Goal: Task Accomplishment & Management: Manage account settings

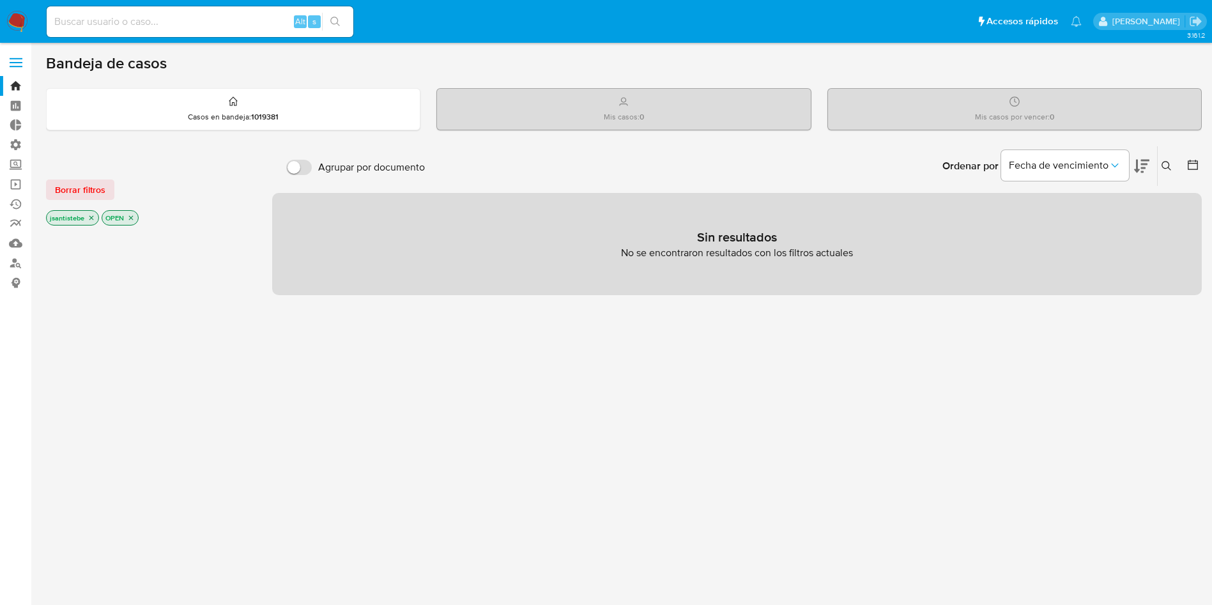
click at [17, 58] on span at bounding box center [16, 58] width 13 height 2
click at [0, 0] on input "checkbox" at bounding box center [0, 0] width 0 height 0
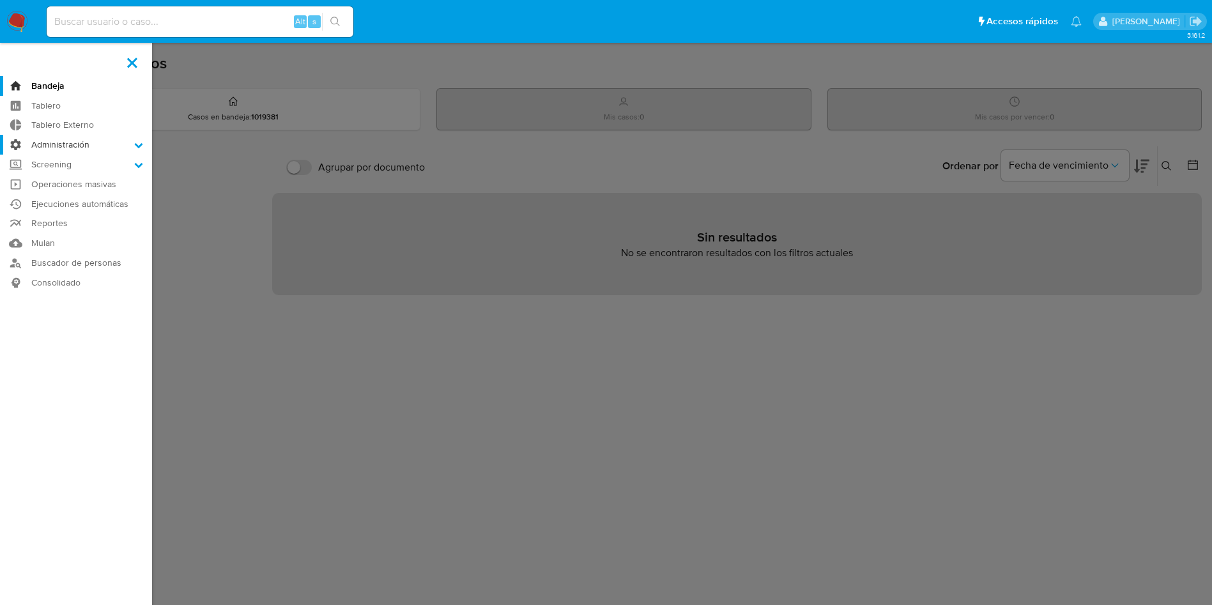
click at [88, 148] on label "Administración" at bounding box center [76, 145] width 152 height 20
click at [0, 0] on input "Administración" at bounding box center [0, 0] width 0 height 0
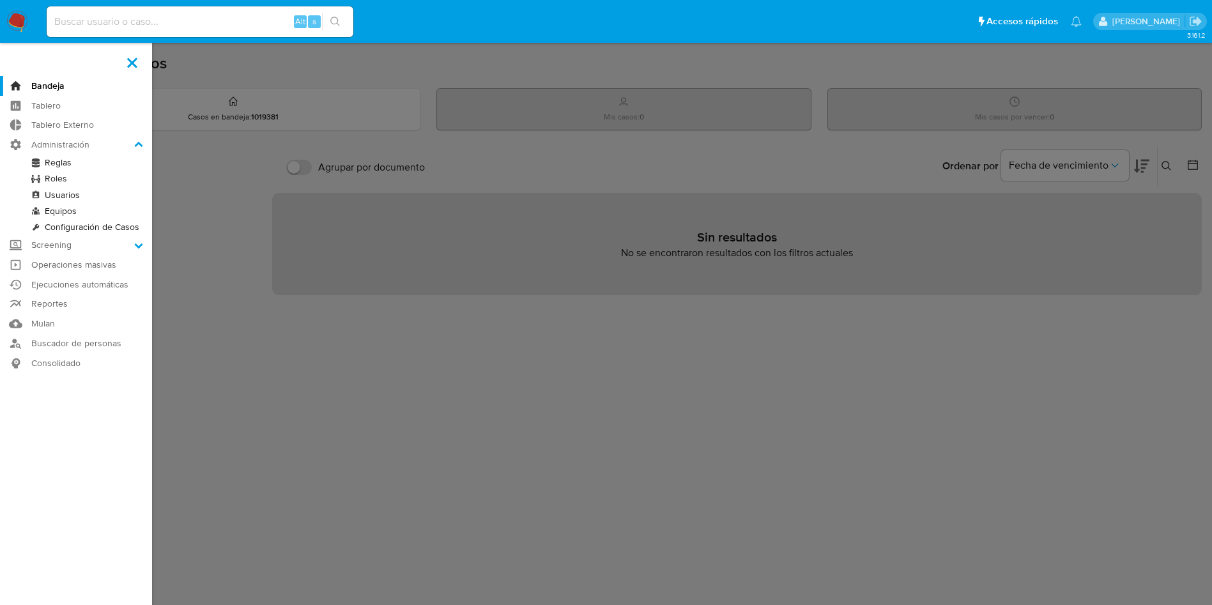
click at [60, 163] on link "Reglas" at bounding box center [76, 163] width 152 height 16
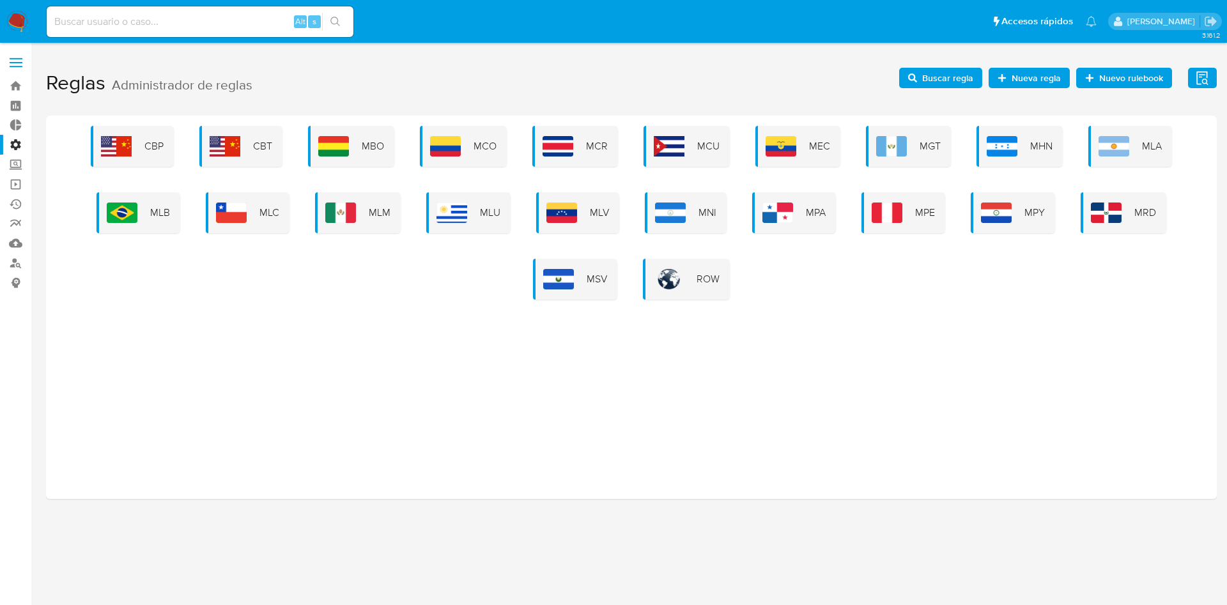
click at [361, 207] on div "MLM" at bounding box center [358, 212] width 86 height 41
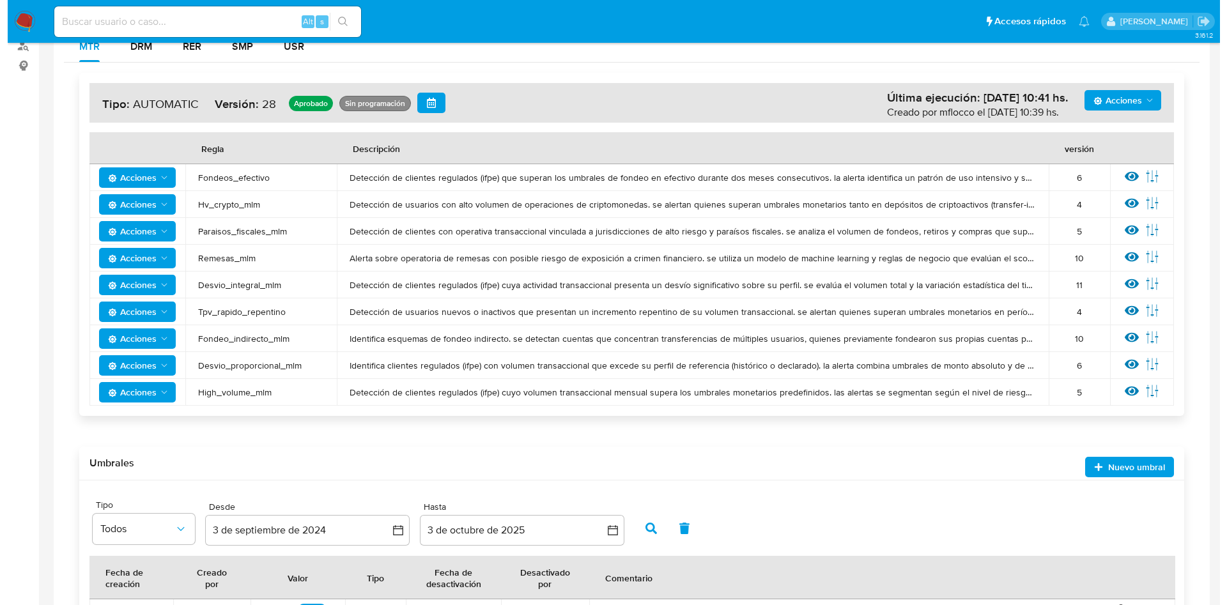
scroll to position [192, 0]
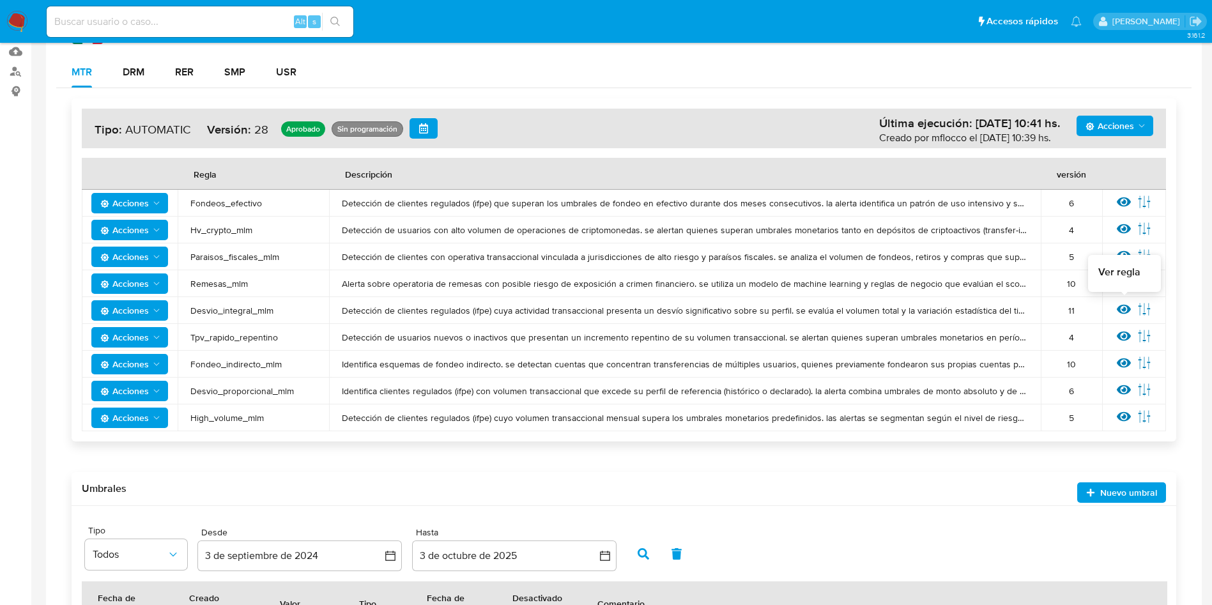
click at [1121, 308] on icon at bounding box center [1124, 309] width 14 height 14
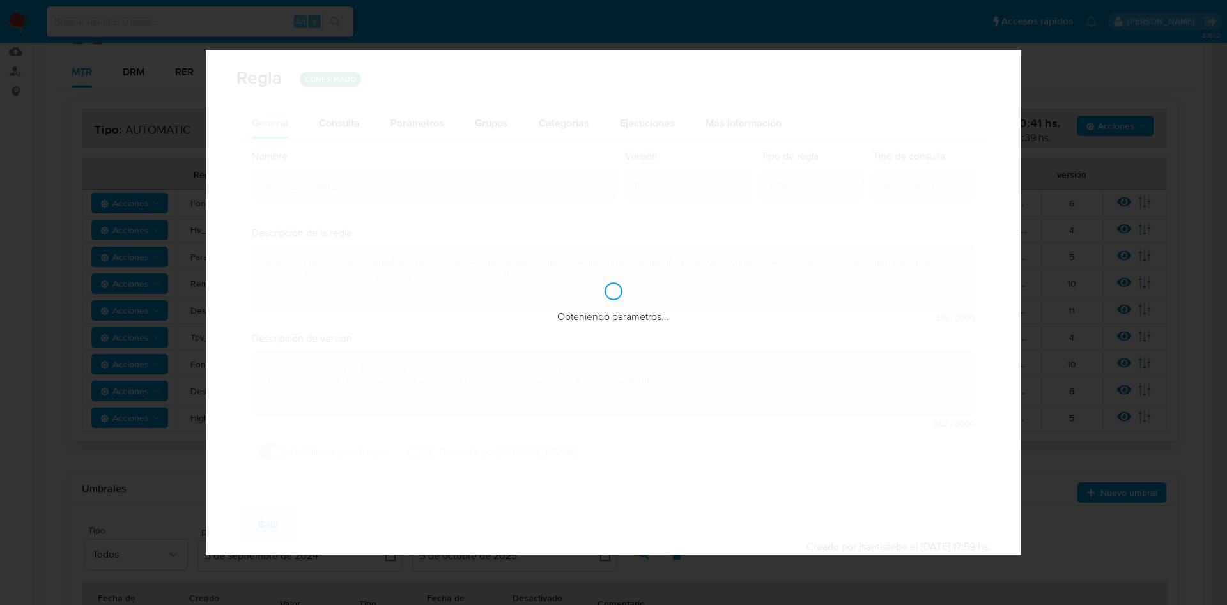
checkbox input "true"
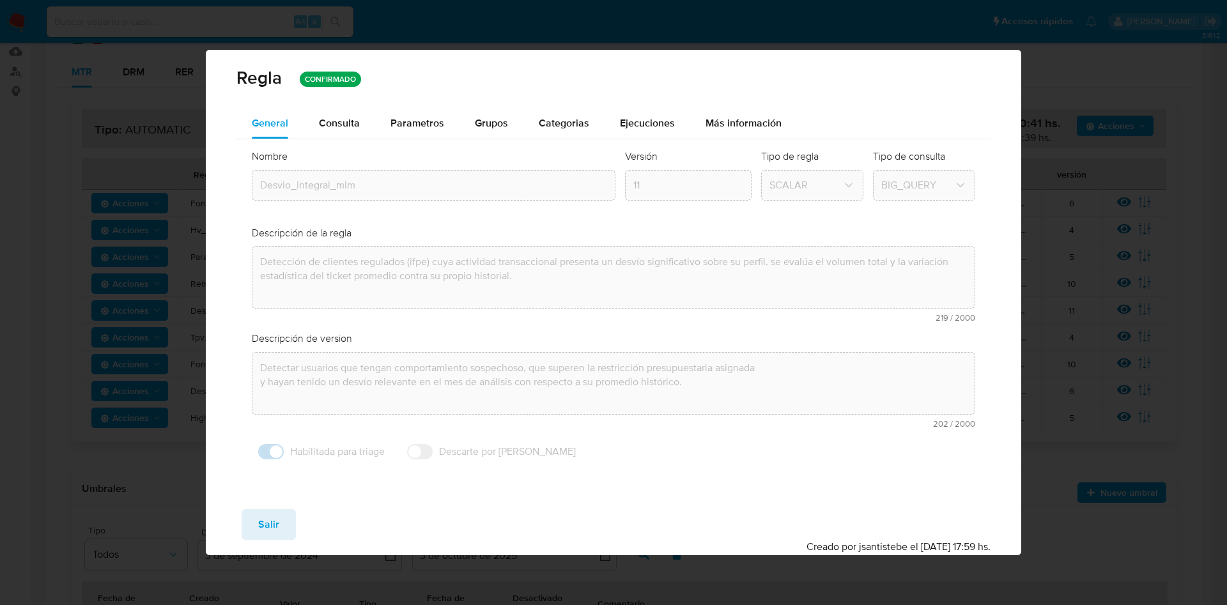
click at [343, 125] on span "Consulta" at bounding box center [339, 123] width 41 height 15
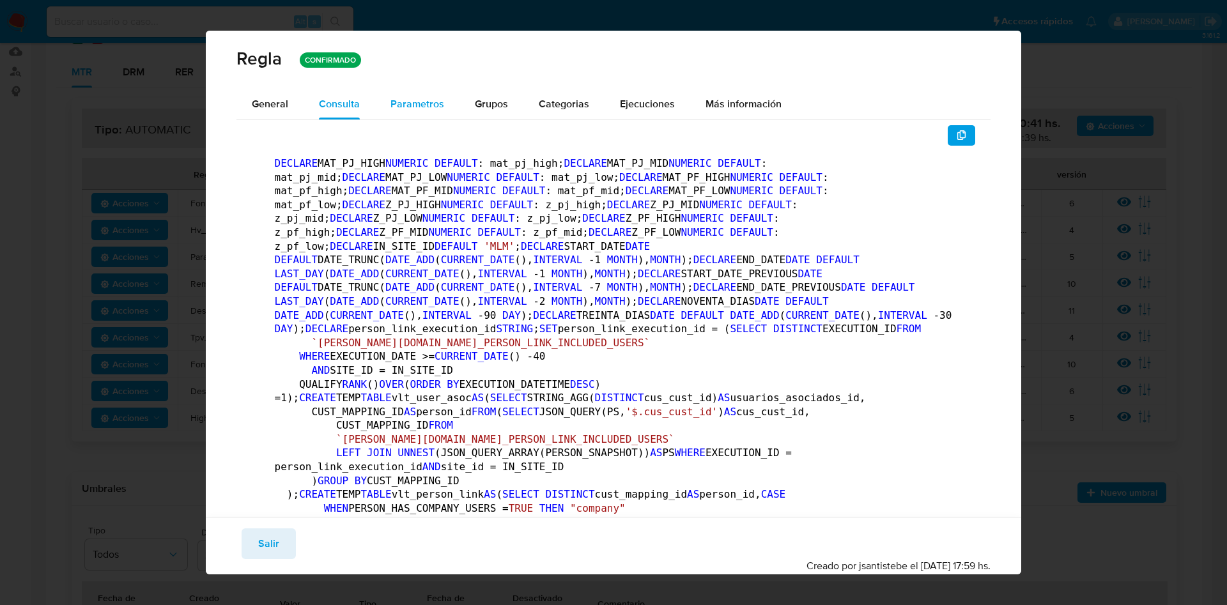
click at [416, 100] on span "Parametros" at bounding box center [417, 103] width 54 height 15
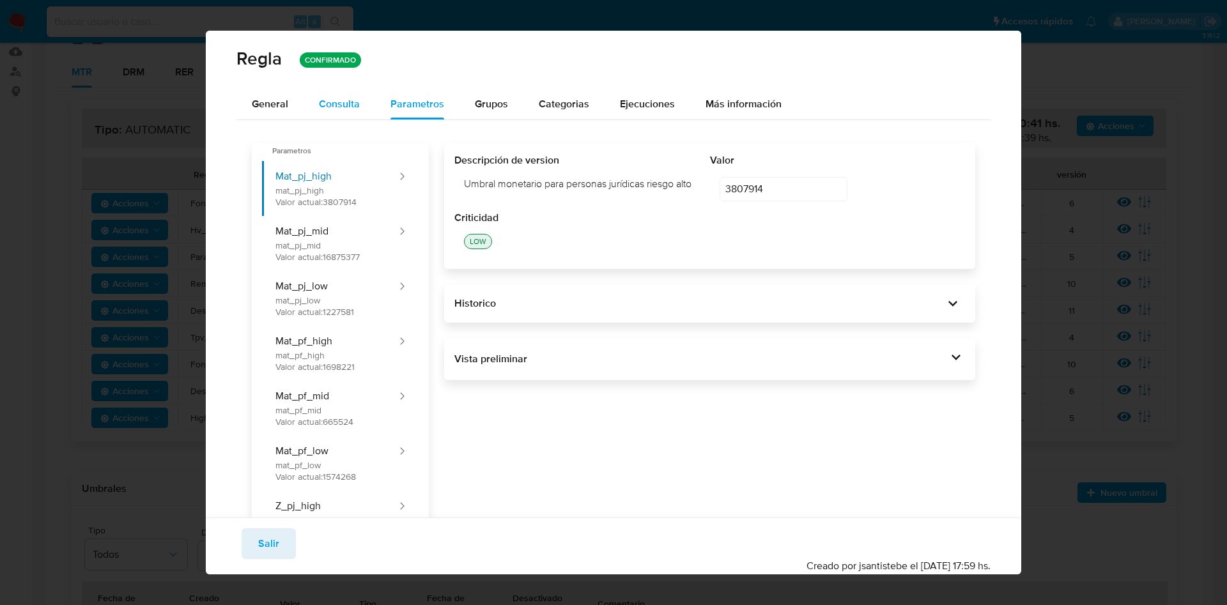
click at [348, 111] on span "Consulta" at bounding box center [339, 103] width 41 height 15
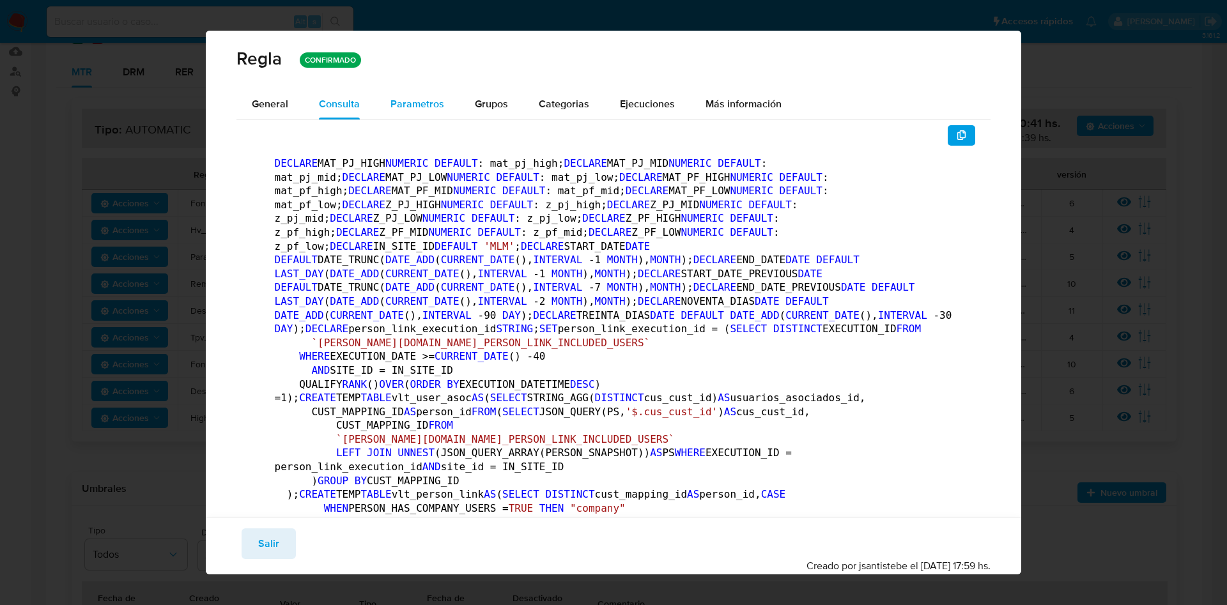
click at [400, 100] on span "Parametros" at bounding box center [417, 103] width 54 height 15
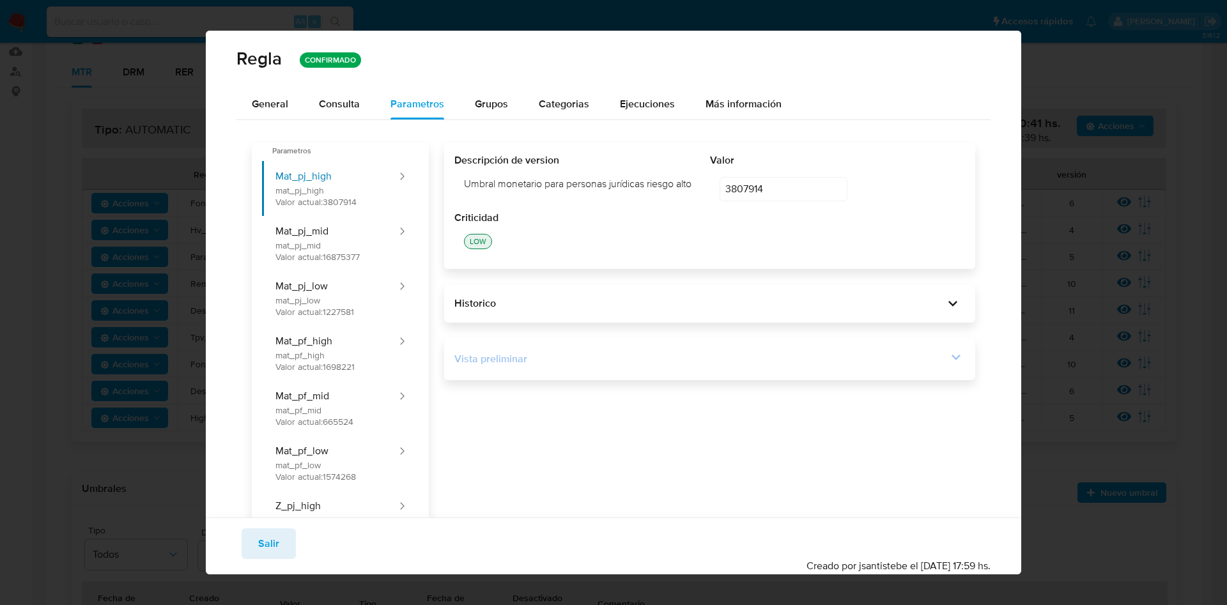
click at [947, 364] on icon at bounding box center [956, 357] width 18 height 18
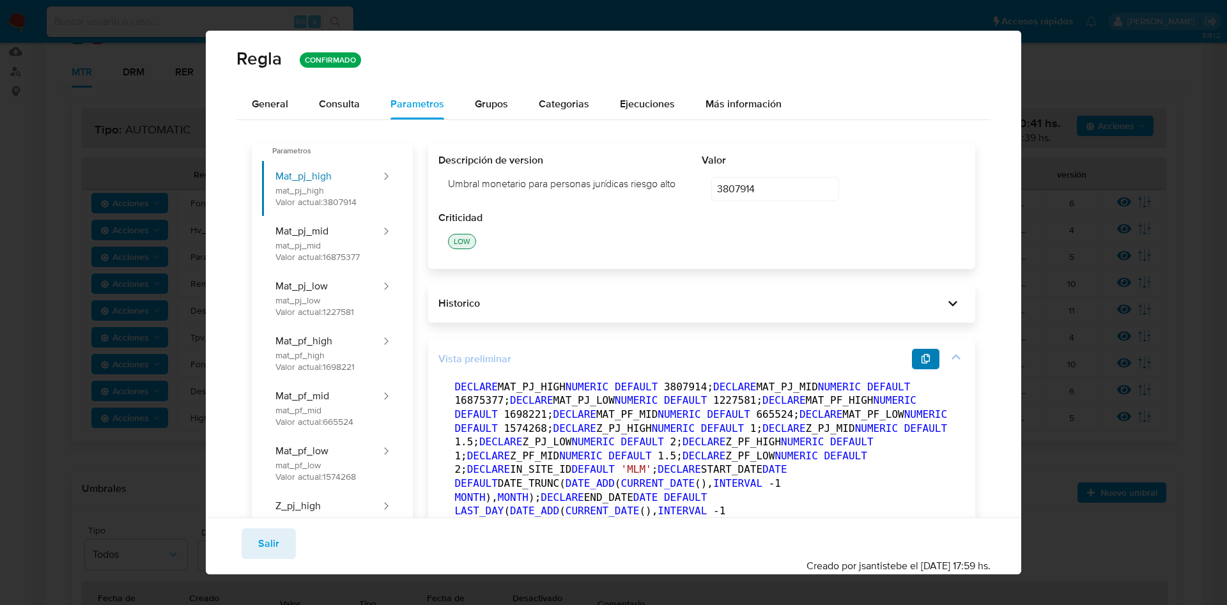
click at [921, 364] on icon "button" at bounding box center [926, 359] width 10 height 10
click at [272, 109] on span "General" at bounding box center [270, 103] width 36 height 15
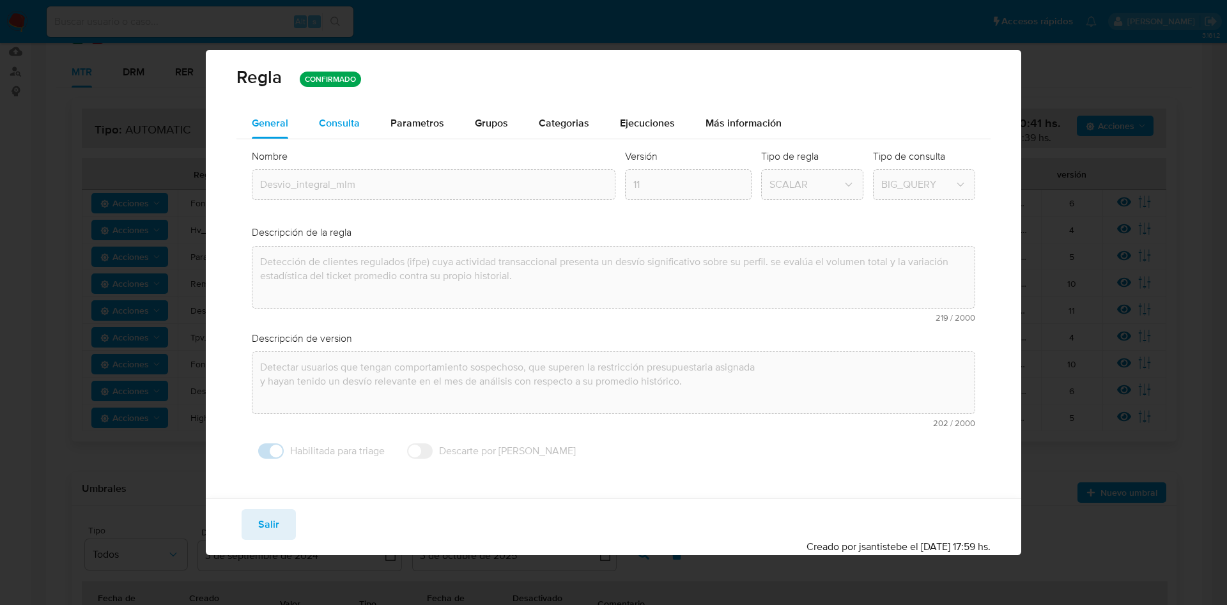
click at [341, 132] on div "Consulta" at bounding box center [339, 123] width 41 height 31
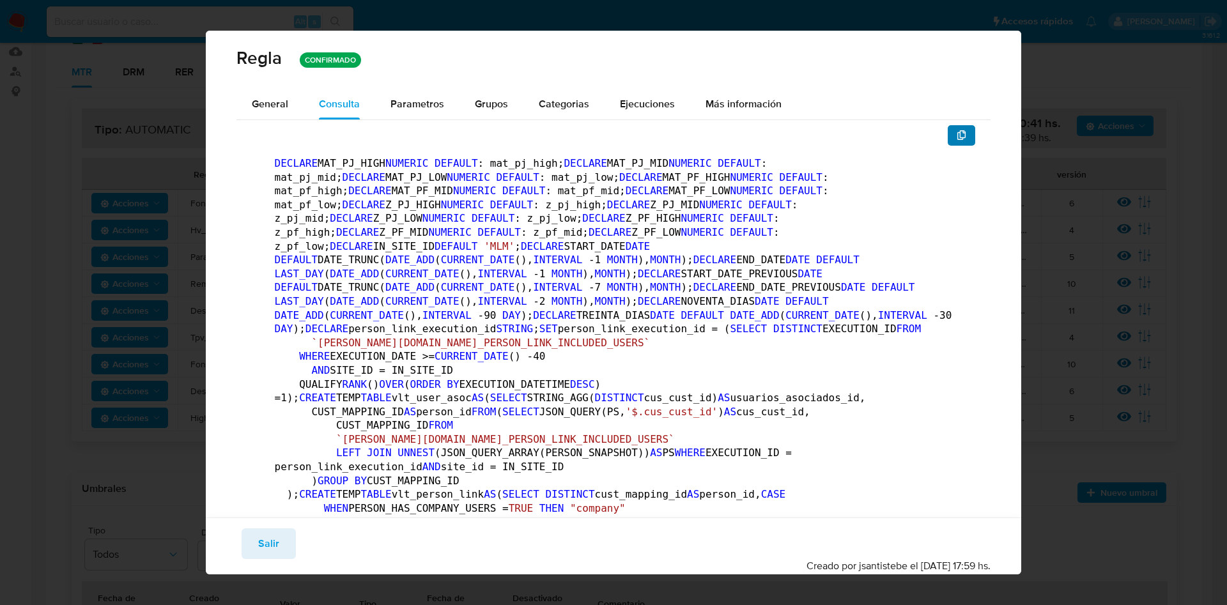
click at [956, 137] on icon "button" at bounding box center [961, 135] width 10 height 10
click at [240, 556] on div "Guardar Salir Simular Confirmar" at bounding box center [613, 543] width 754 height 31
click at [265, 545] on span "Salir" at bounding box center [268, 544] width 21 height 28
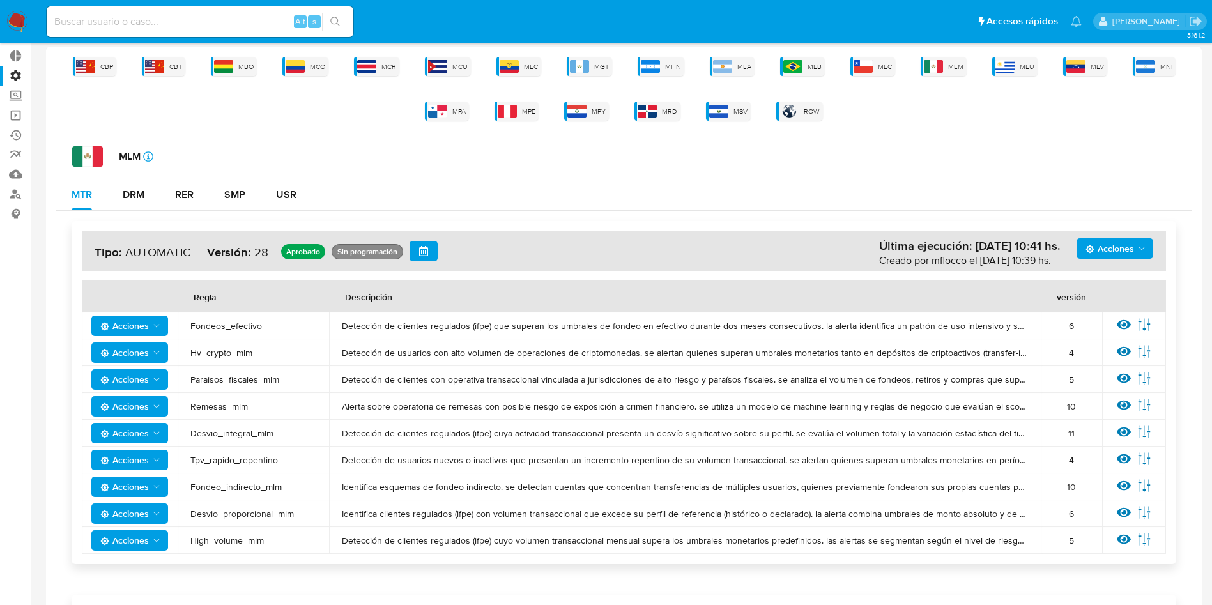
scroll to position [0, 0]
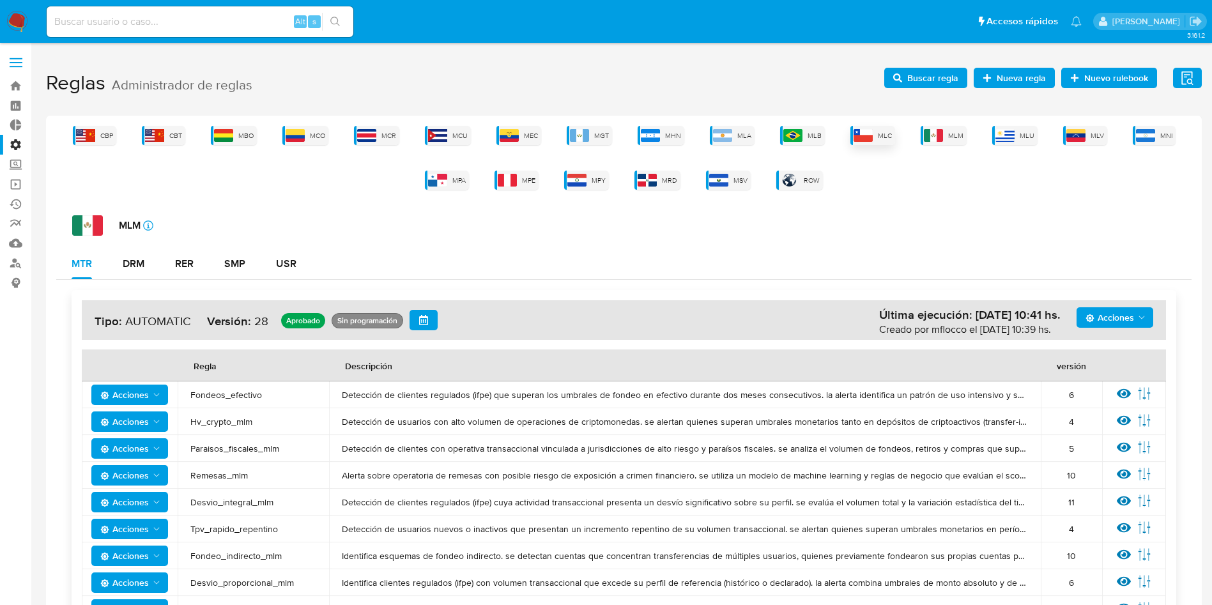
click at [886, 139] on span "MLC" at bounding box center [885, 136] width 14 height 10
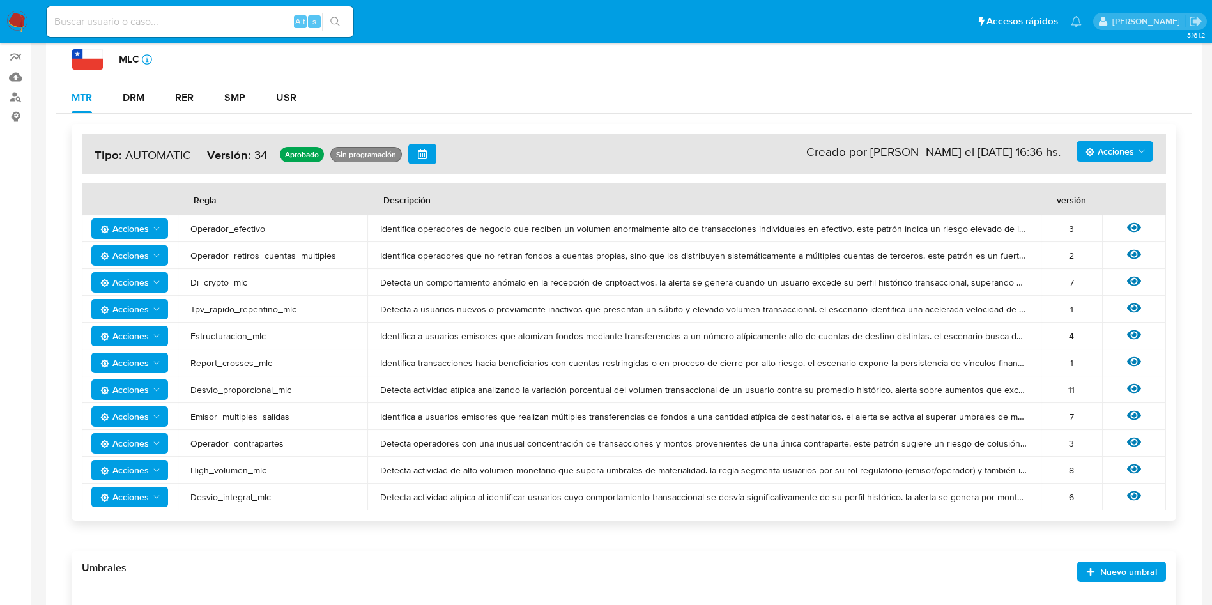
scroll to position [192, 0]
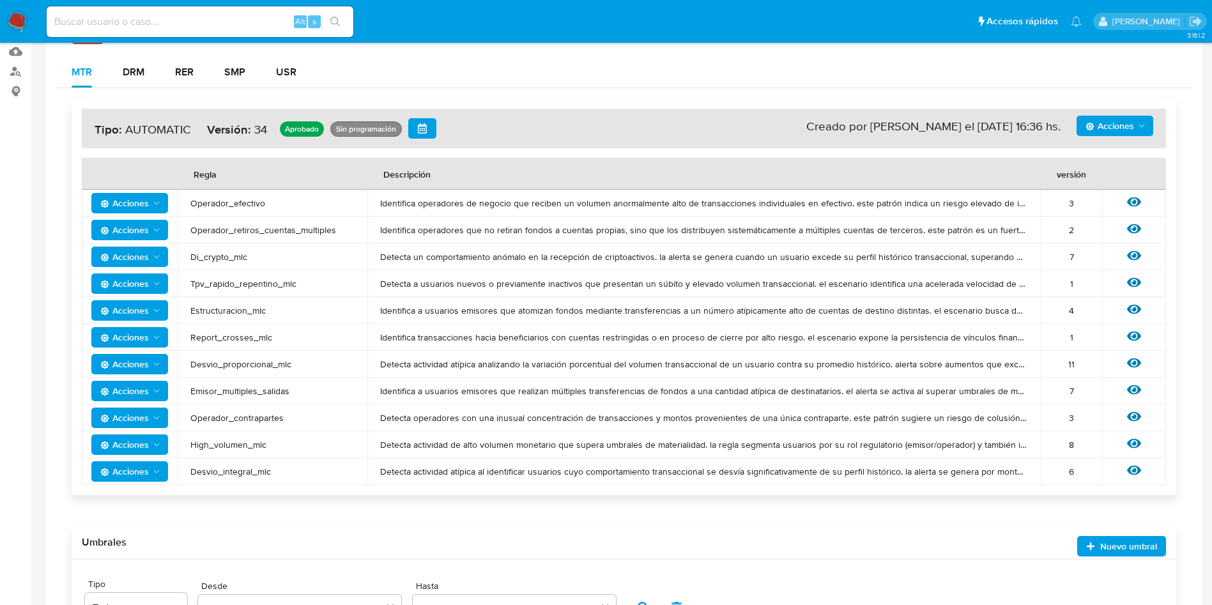
click at [157, 201] on icon "Acciones" at bounding box center [156, 203] width 10 height 10
click at [0, 210] on aside "Bandeja Tablero Tablero Externo Administración Reglas Roles Usuarios Equipos Co…" at bounding box center [15, 324] width 31 height 1032
click at [155, 204] on icon "Acciones" at bounding box center [156, 203] width 10 height 10
click at [51, 135] on div "CBP CBT MBO MCO MCR MCU MEC MGT MHN MLA MLB MLC MLM MLU MLV MNI MPA MPE MPY MRD…" at bounding box center [624, 355] width 1156 height 862
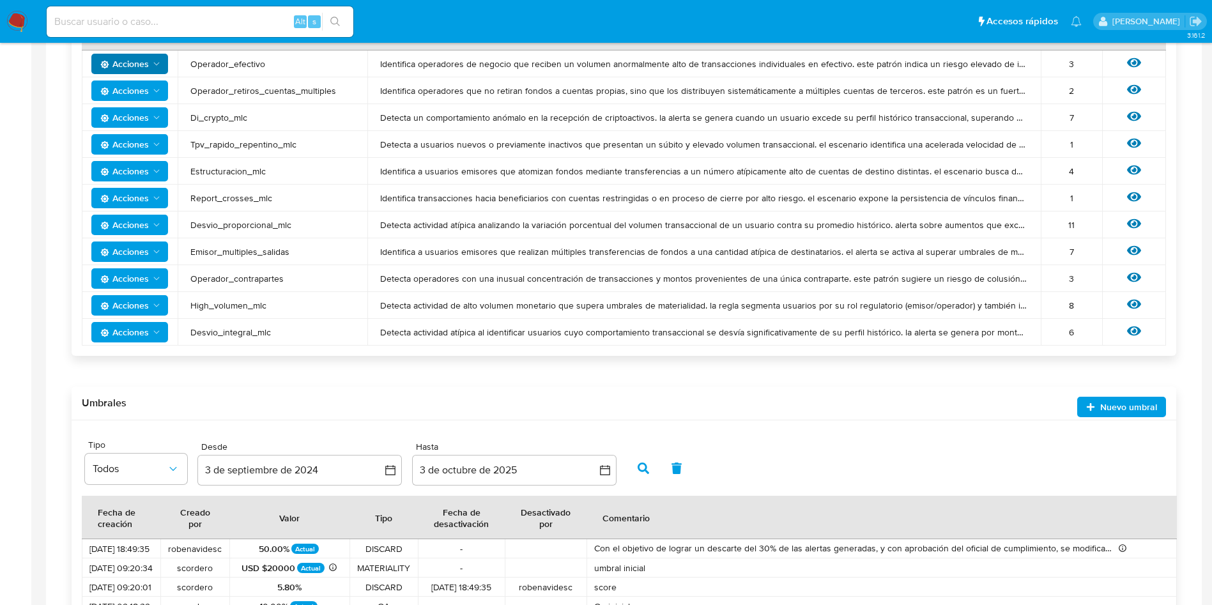
scroll to position [235, 0]
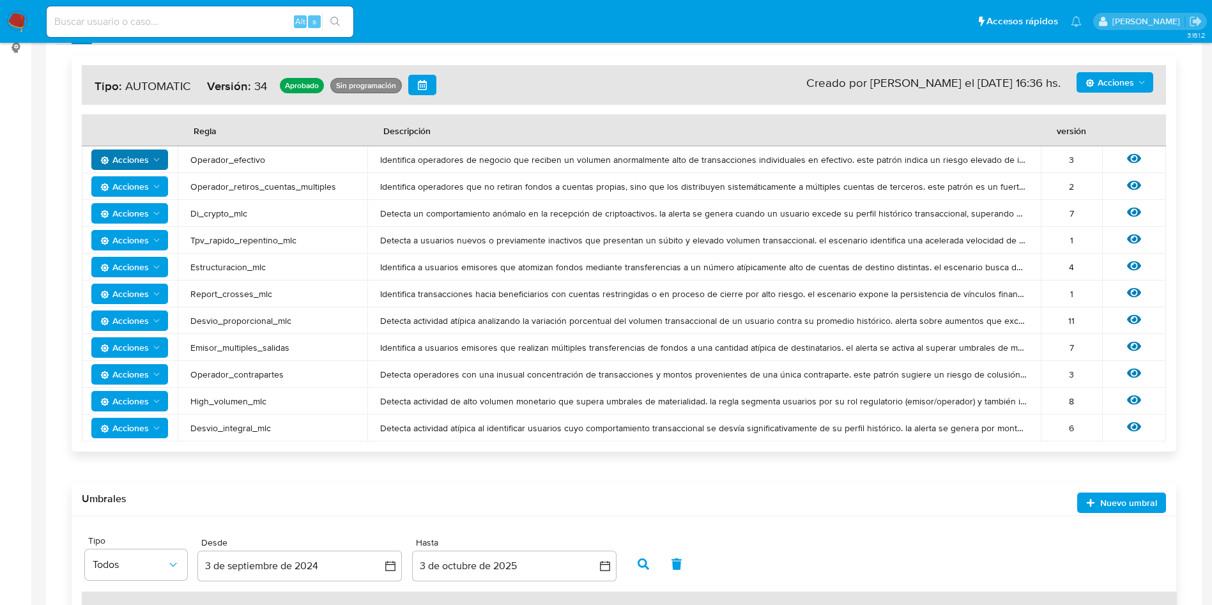
drag, startPoint x: 802, startPoint y: 82, endPoint x: 810, endPoint y: 79, distance: 8.3
click at [810, 79] on h4 "Acciones Sin ejecuciones realizadas Creado por [PERSON_NAME] el [DATE] 16:36 hs…" at bounding box center [624, 85] width 1059 height 20
click at [783, 79] on h4 "Acciones Sin ejecuciones realizadas Creado por [PERSON_NAME] el [DATE] 16:36 hs…" at bounding box center [624, 85] width 1059 height 20
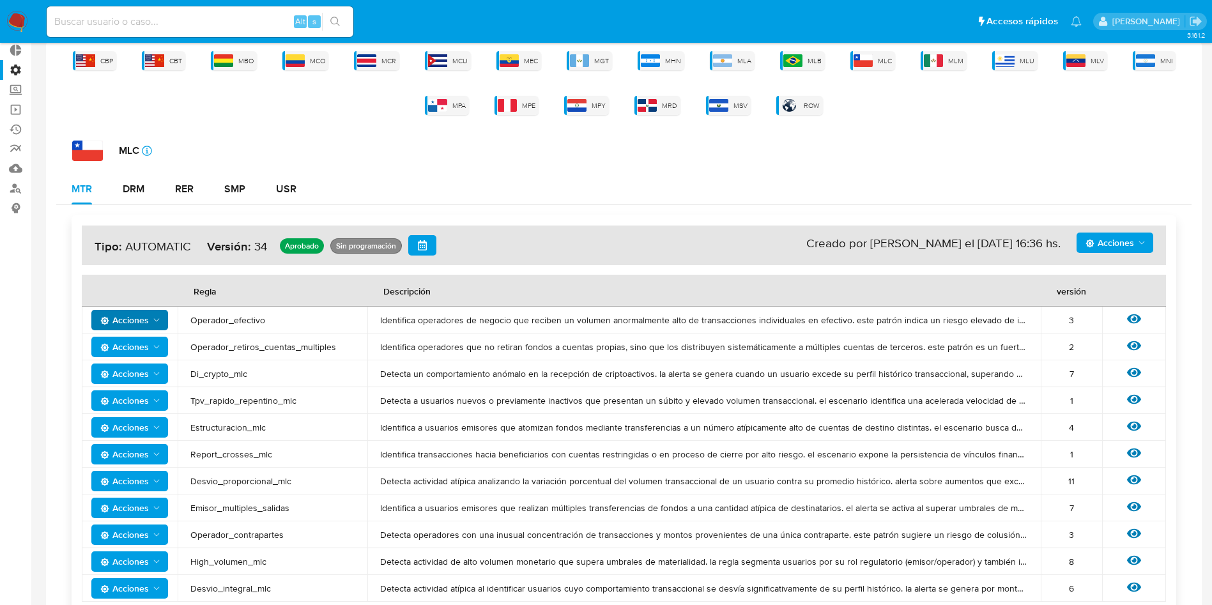
scroll to position [0, 0]
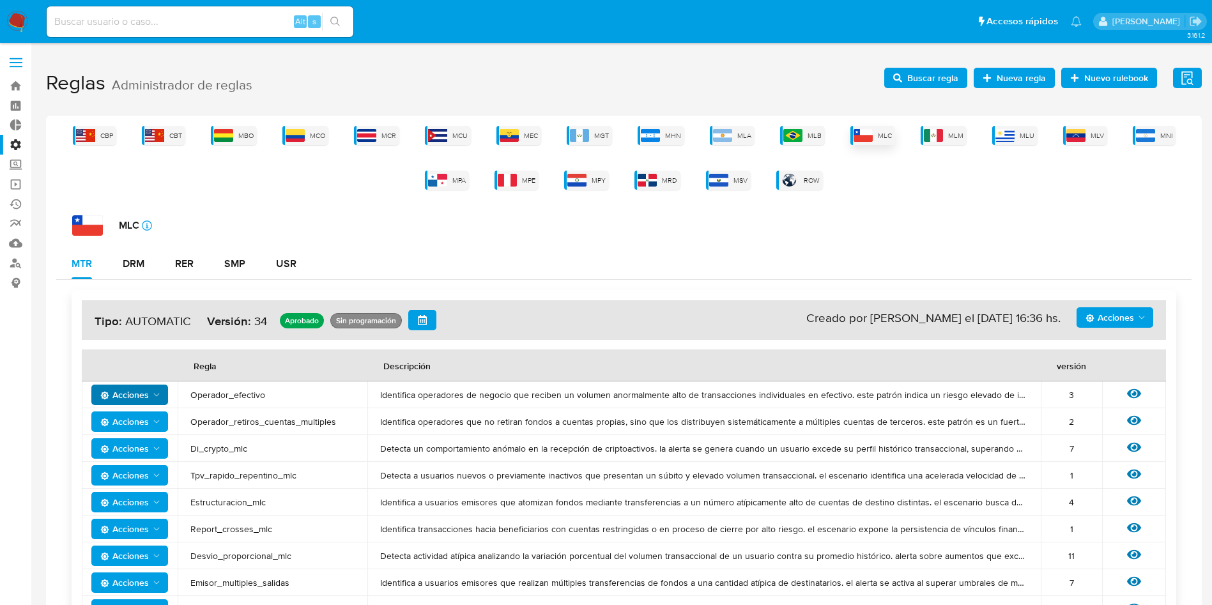
click at [866, 136] on img at bounding box center [863, 135] width 19 height 13
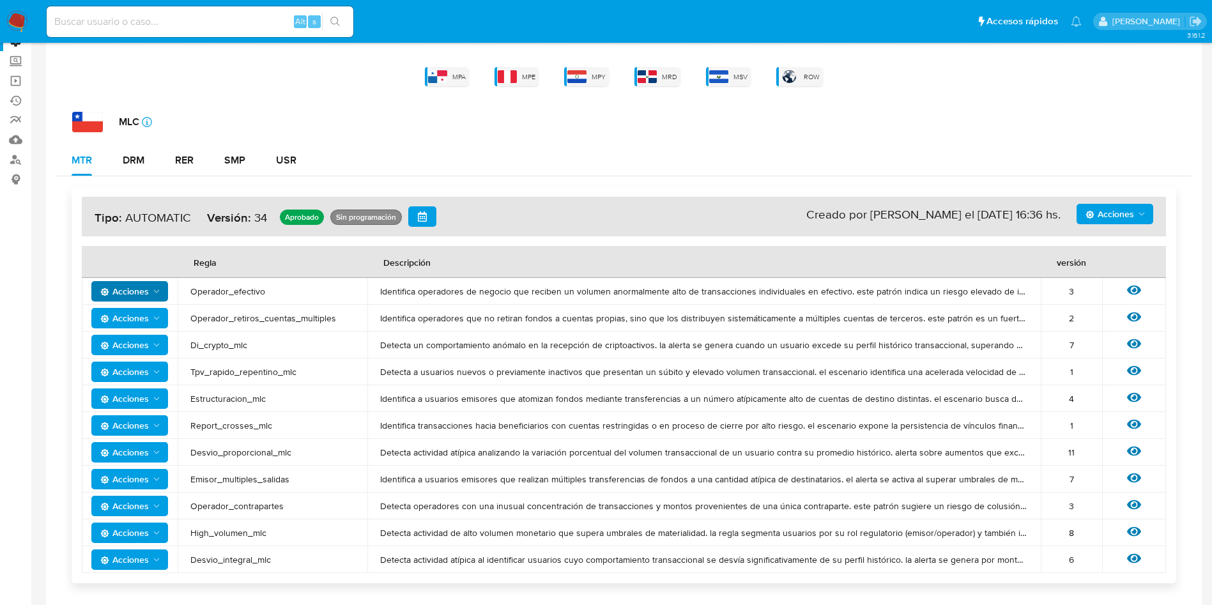
scroll to position [192, 0]
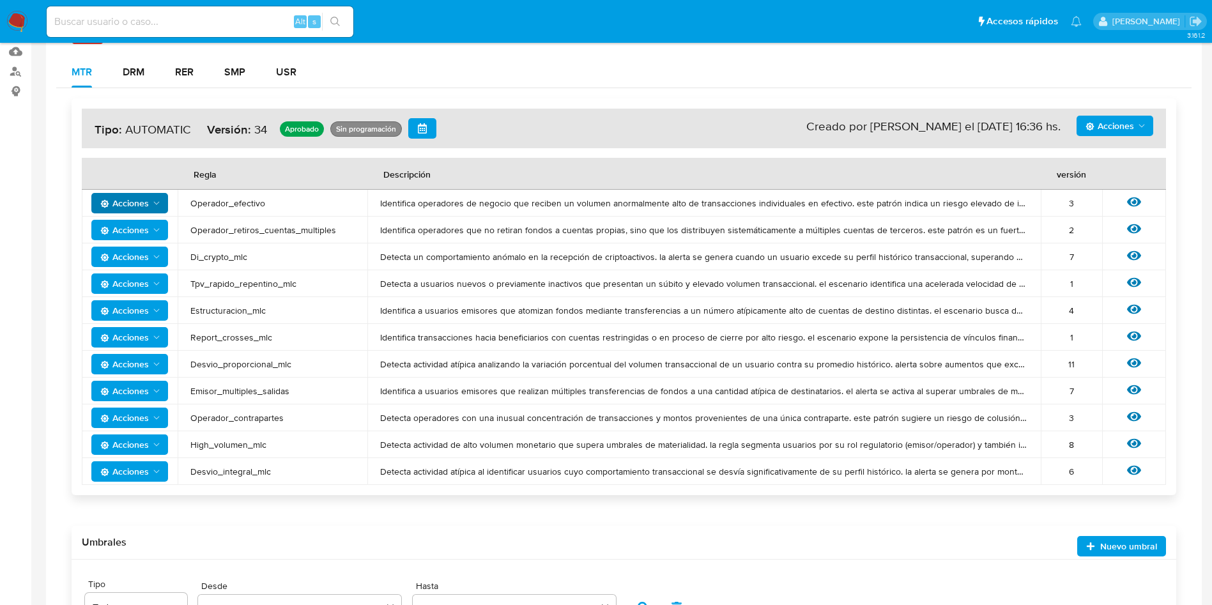
drag, startPoint x: 261, startPoint y: 475, endPoint x: 280, endPoint y: 471, distance: 19.7
click at [174, 474] on tr "Acciones Desvio_integral_mlc Detecta actividad atípica al identificar usuarios …" at bounding box center [624, 471] width 1084 height 27
click at [342, 467] on span "Desvio_integral_mlc" at bounding box center [272, 471] width 164 height 11
click at [1135, 472] on icon at bounding box center [1134, 471] width 14 height 10
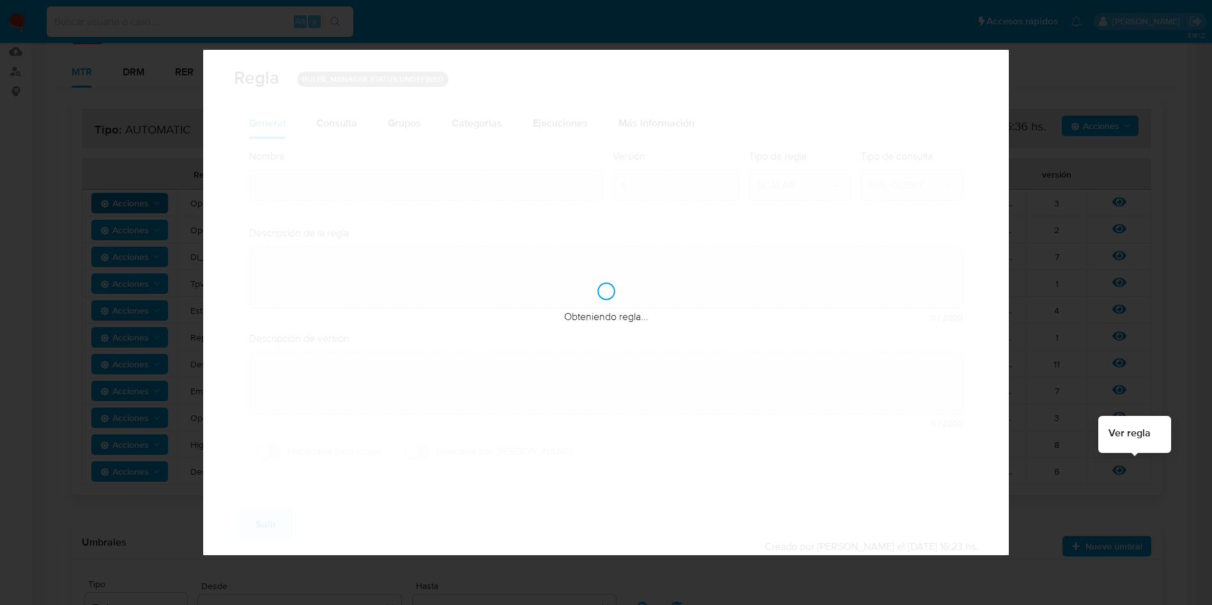
type input "Desvio_integral_mlc"
type textarea "Detecta actividad atípica al identificar usuarios cuyo comportamiento transacci…"
type textarea "Detectar usuarios que tengan comportamiento sospechoso, que superen la restricc…"
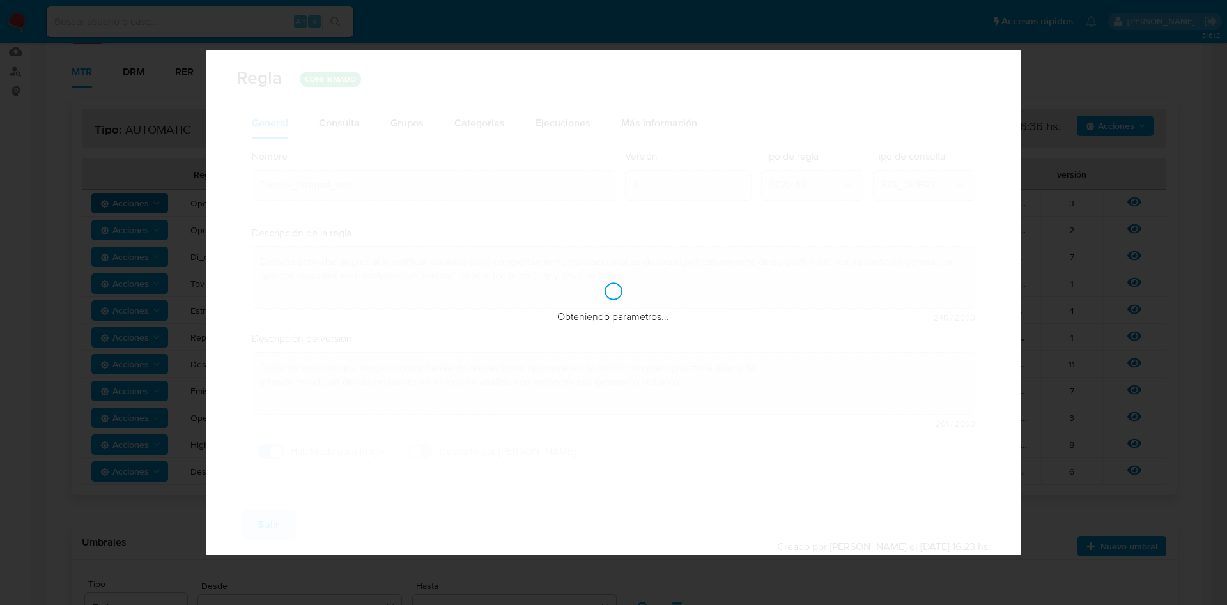
checkbox input "true"
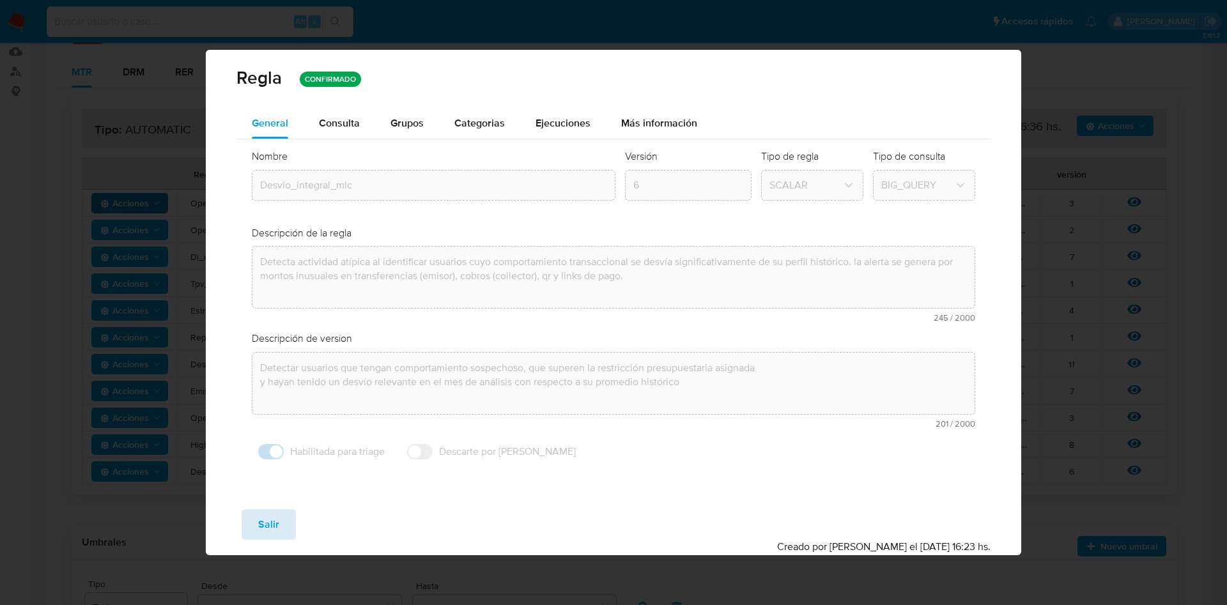
click at [269, 528] on span "Salir" at bounding box center [268, 524] width 21 height 28
type input "1"
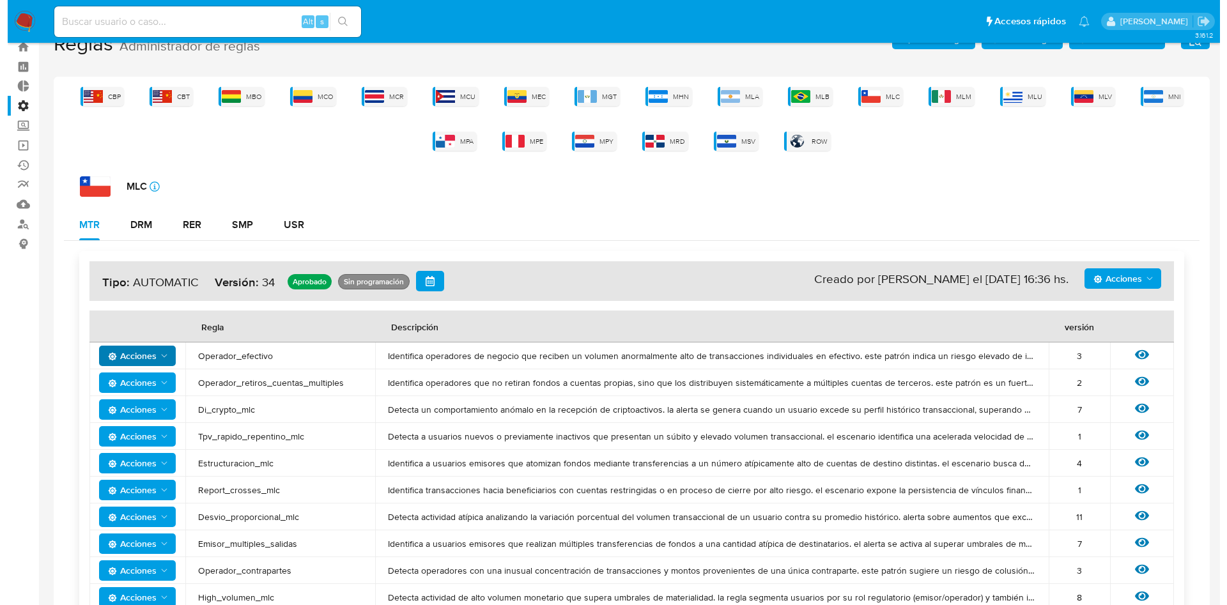
scroll to position [0, 0]
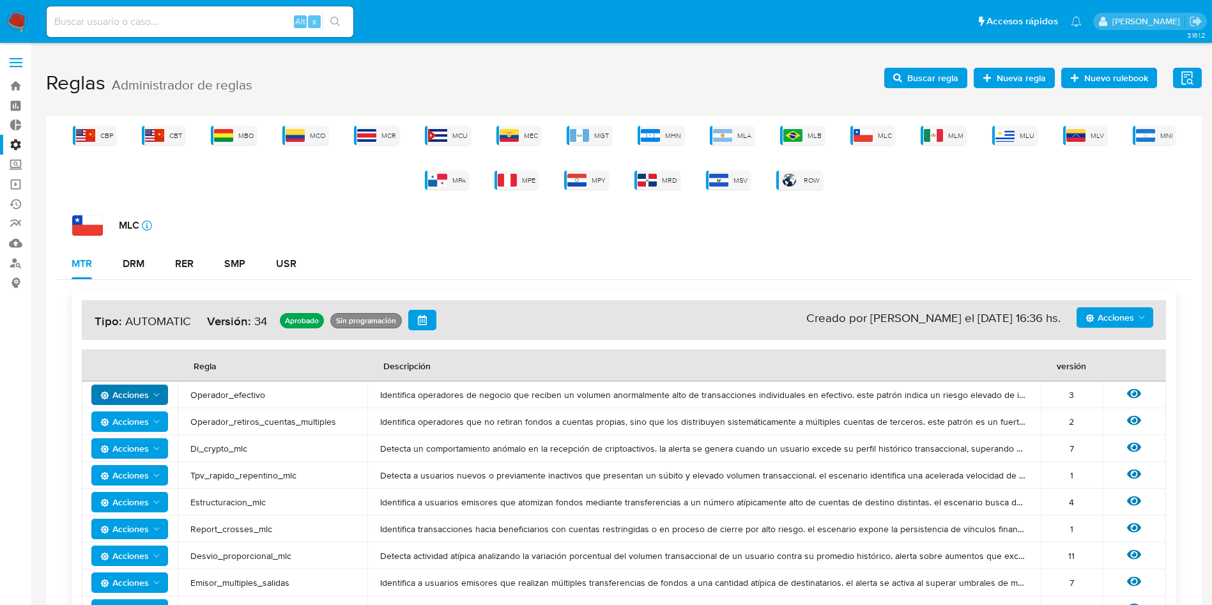
click at [966, 126] on div "CBP CBT MBO MCO MCR MCU MEC MGT MHN MLA MLB MLC MLM MLU MLV MNI MPA MPE MPY MRD…" at bounding box center [623, 158] width 1135 height 64
click at [951, 135] on span "MLM" at bounding box center [955, 136] width 15 height 10
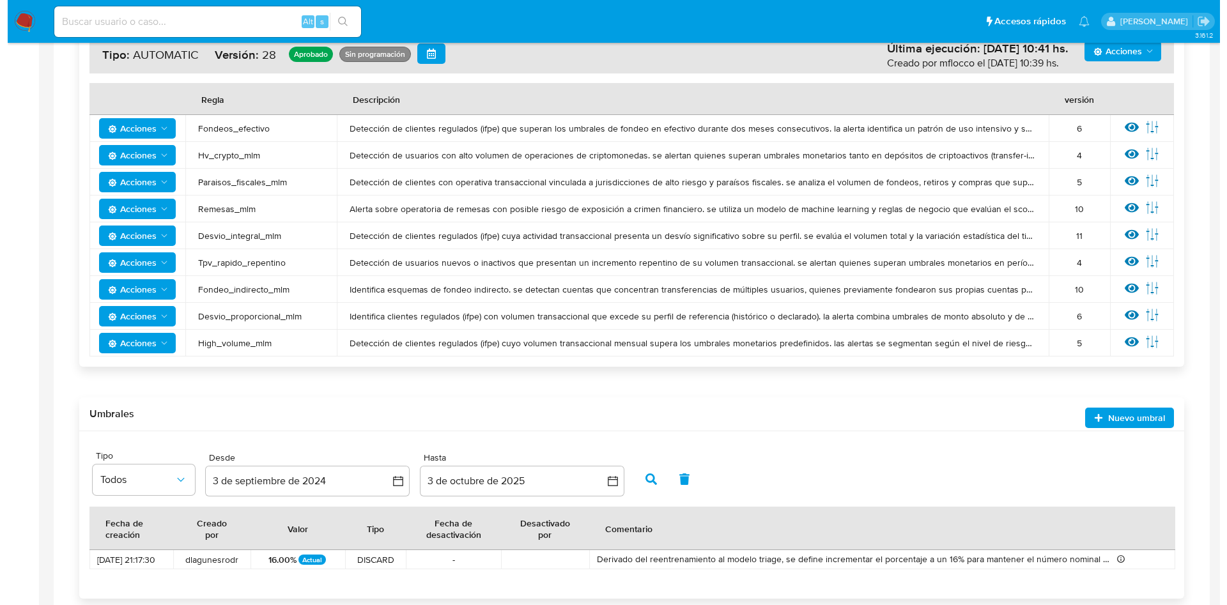
scroll to position [239, 0]
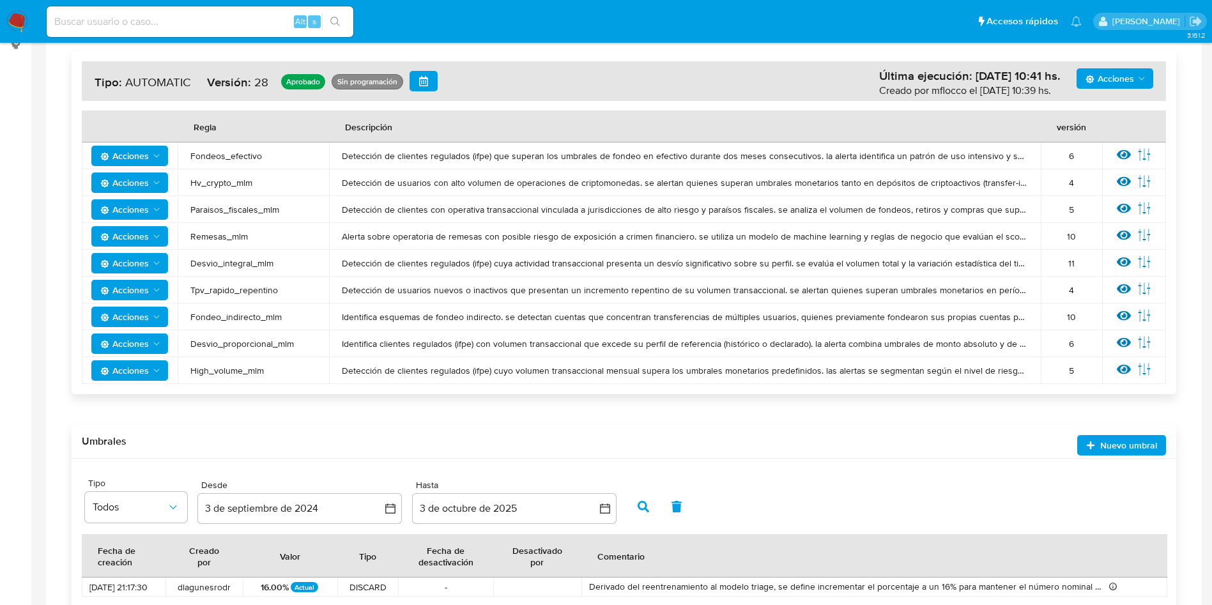
drag, startPoint x: 401, startPoint y: 263, endPoint x: 1052, endPoint y: 266, distance: 651.0
click at [1016, 271] on tr "Acciones Desvio_integral_mlm Detección de clientes regulados (ifpe) cuya activi…" at bounding box center [624, 263] width 1084 height 27
click at [1019, 262] on span "Detección de clientes regulados (ifpe) cuya actividad transaccional presenta un…" at bounding box center [685, 262] width 686 height 11
click at [1124, 260] on icon at bounding box center [1124, 262] width 14 height 10
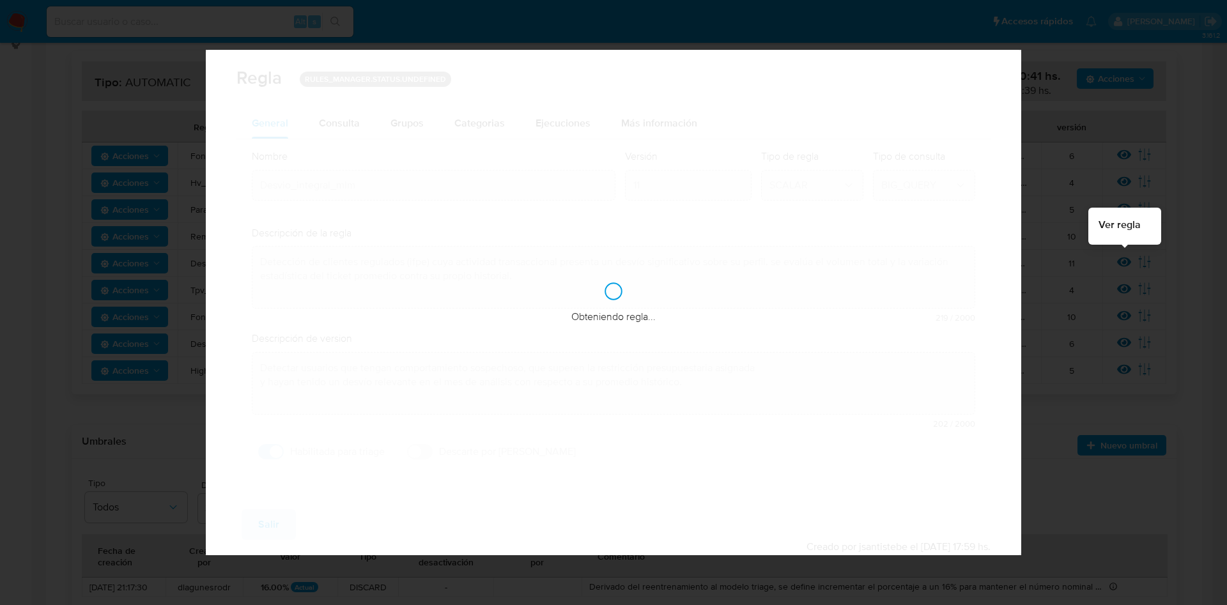
checkbox input "true"
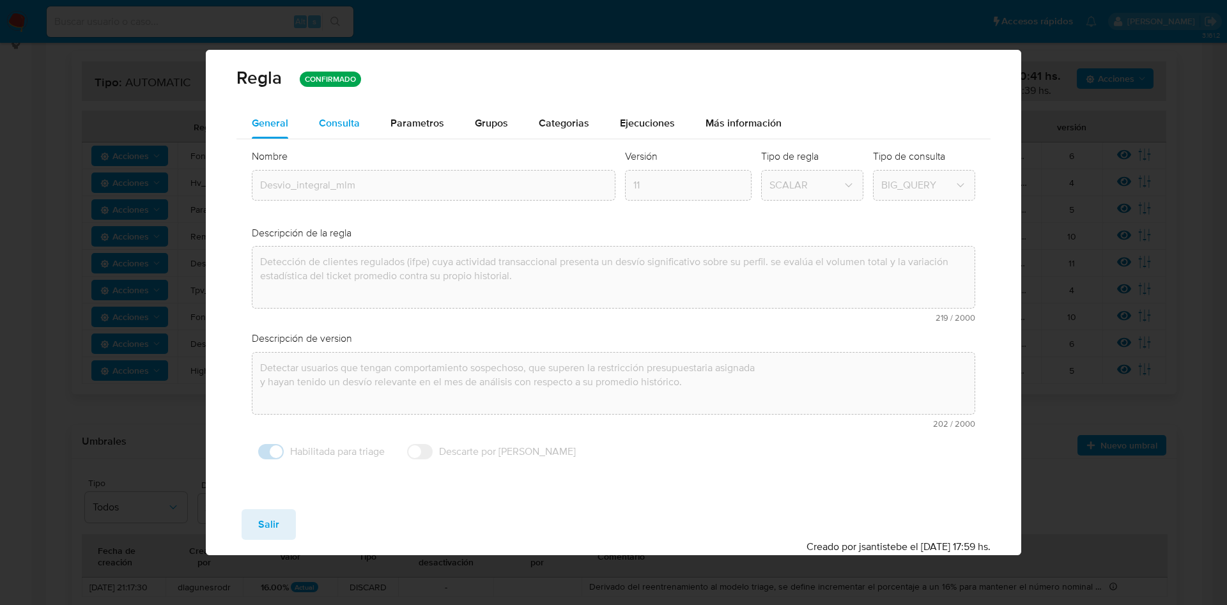
click at [352, 128] on span "Consulta" at bounding box center [339, 123] width 41 height 15
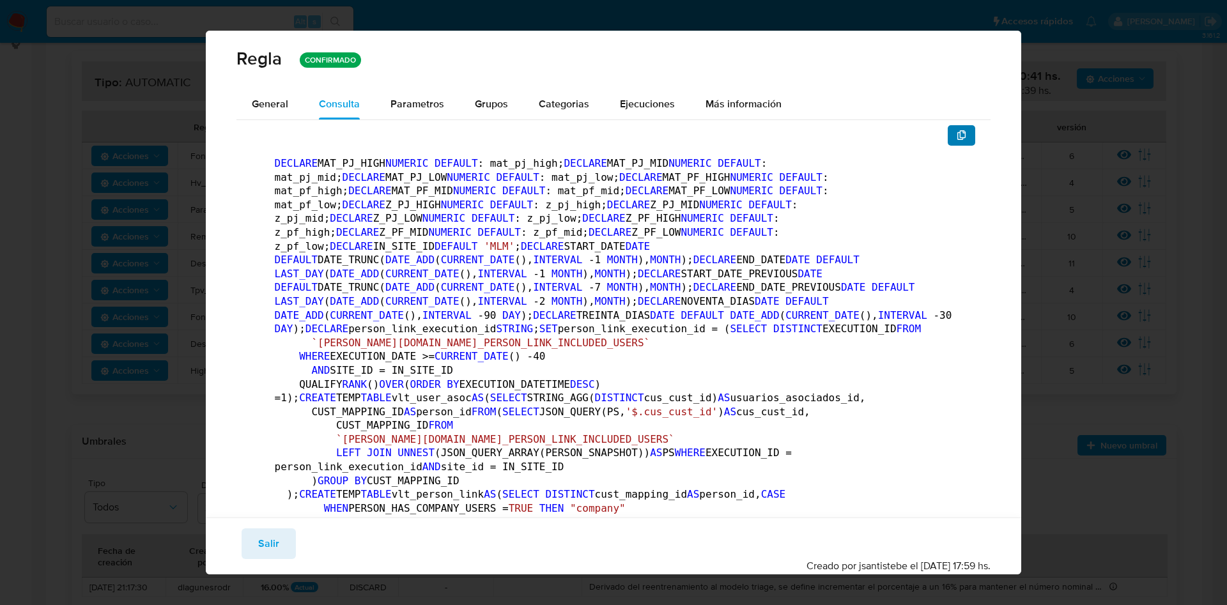
click at [957, 134] on icon "button" at bounding box center [961, 135] width 9 height 10
